Goal: Transaction & Acquisition: Purchase product/service

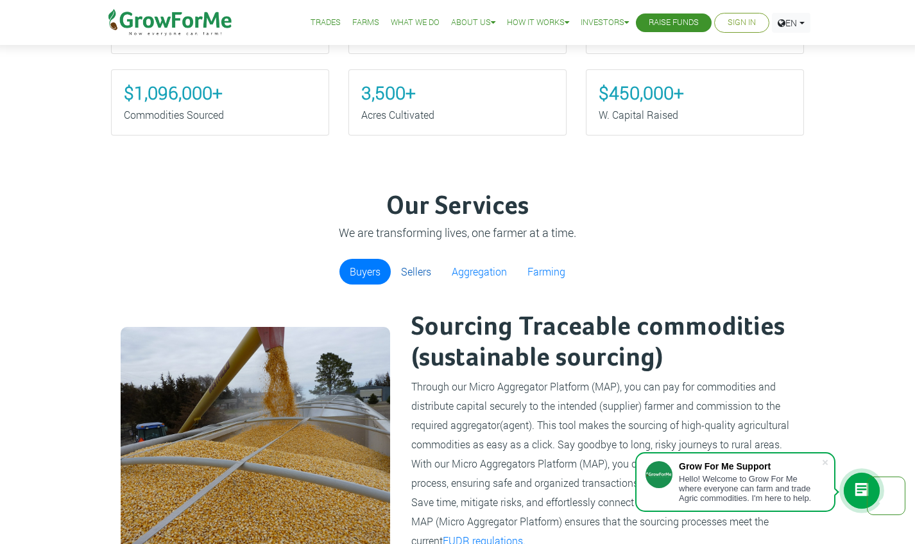
scroll to position [766, 0]
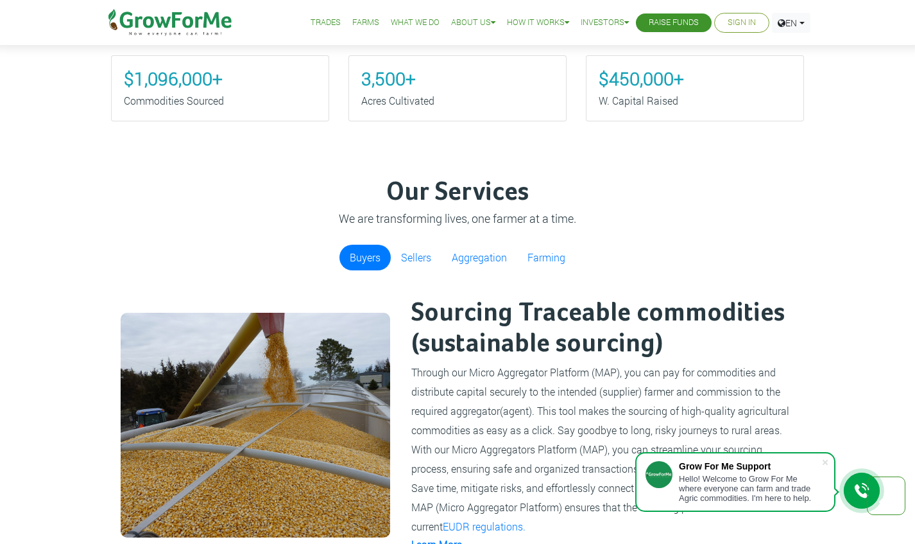
click at [375, 261] on link "Buyers" at bounding box center [364, 258] width 51 height 26
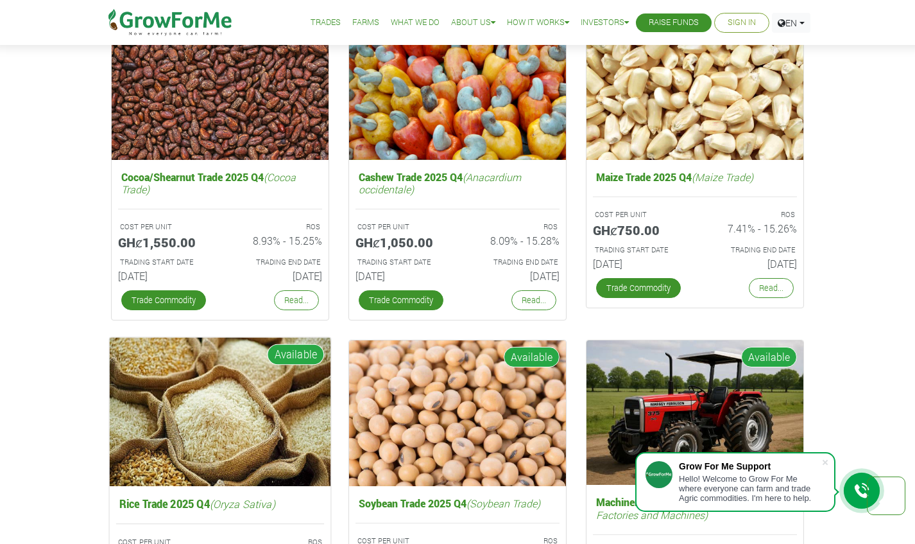
scroll to position [1882, 0]
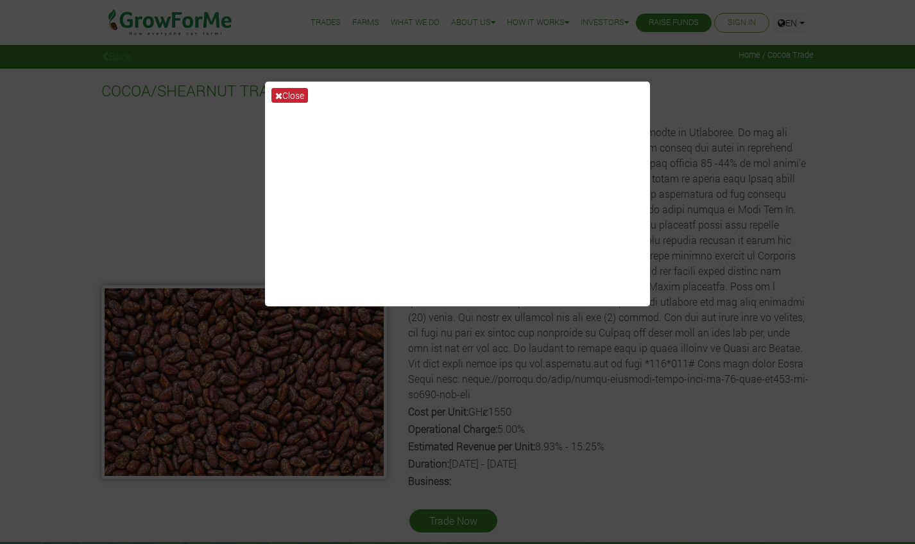
click at [297, 96] on button "Close" at bounding box center [289, 95] width 37 height 15
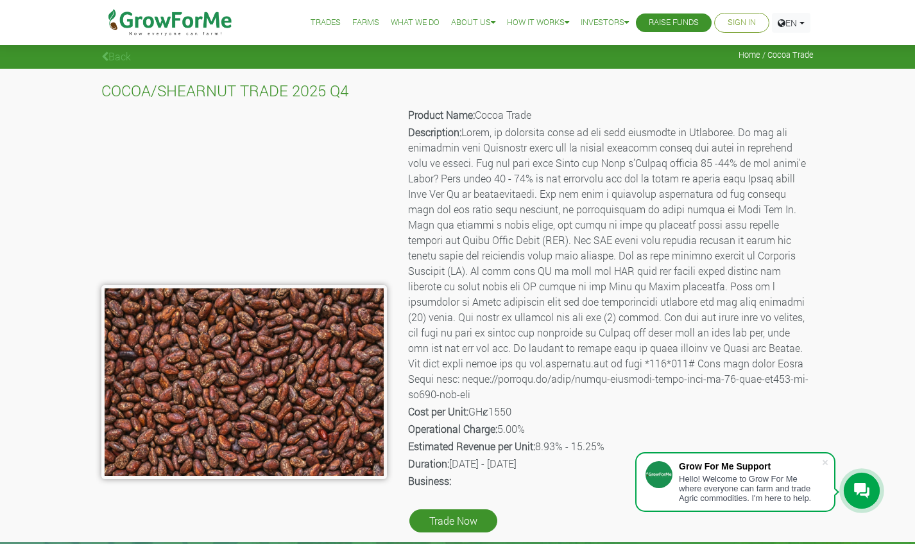
click at [116, 55] on link "Back" at bounding box center [116, 55] width 30 height 13
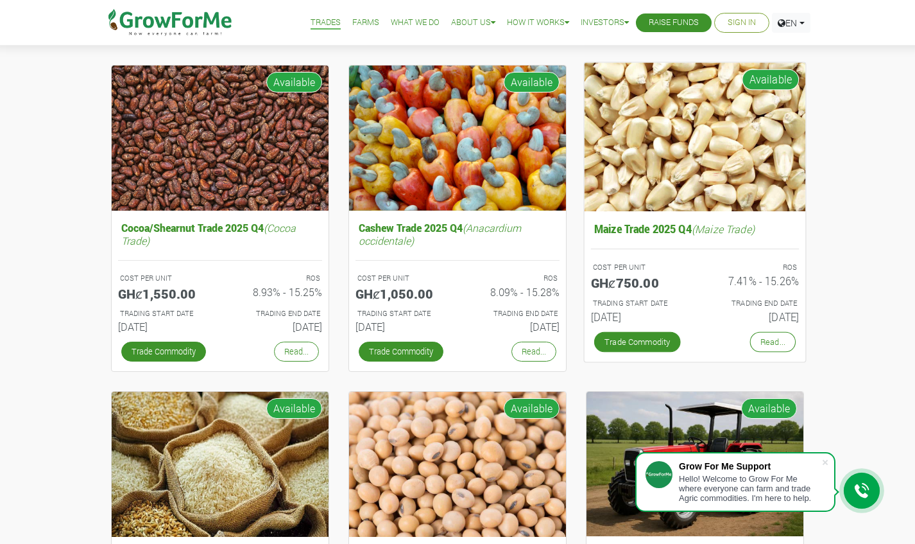
scroll to position [120, 0]
